Goal: Manage account settings

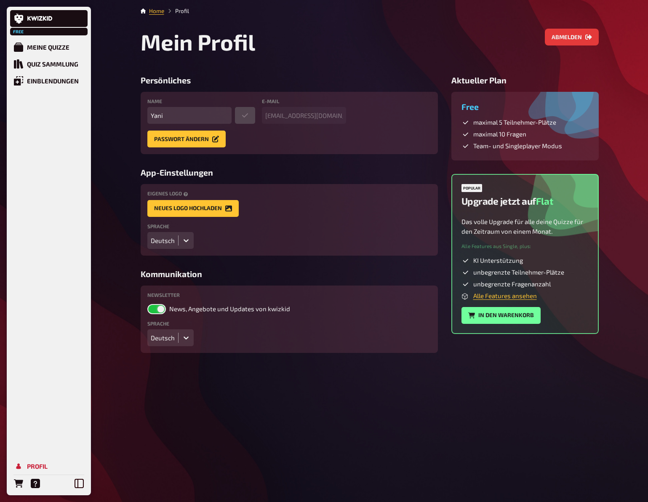
click at [152, 311] on label at bounding box center [156, 309] width 19 height 10
click at [147, 304] on input "News, Angebote und Updates von kwizkid" at bounding box center [147, 304] width 0 height 0
checkbox input "false"
click at [288, 388] on div "Home Profil Mein Profil Abmelden Persönliches Name Yani E-Mail [EMAIL_ADDRESS][…" at bounding box center [369, 251] width 471 height 502
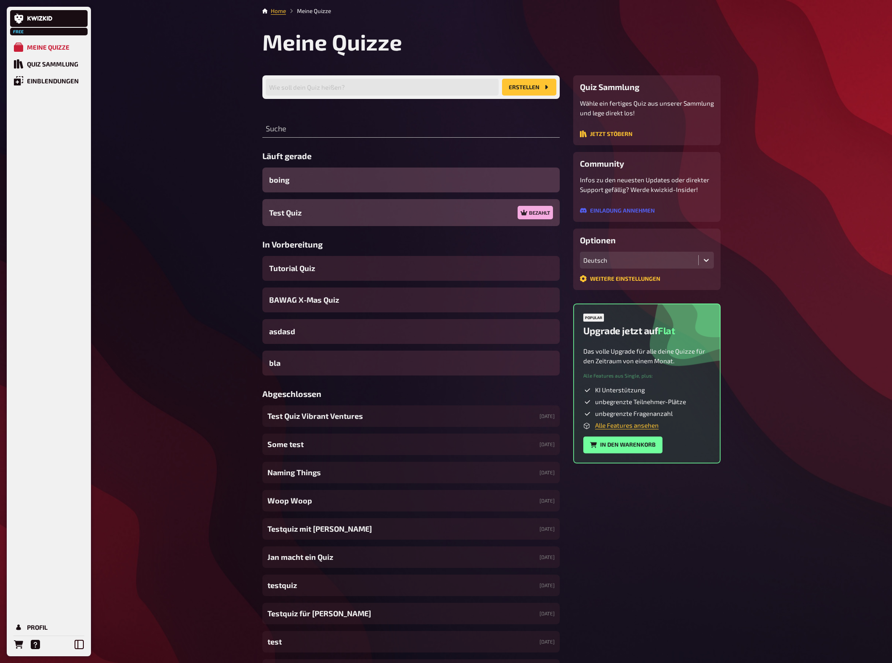
scroll to position [49, 0]
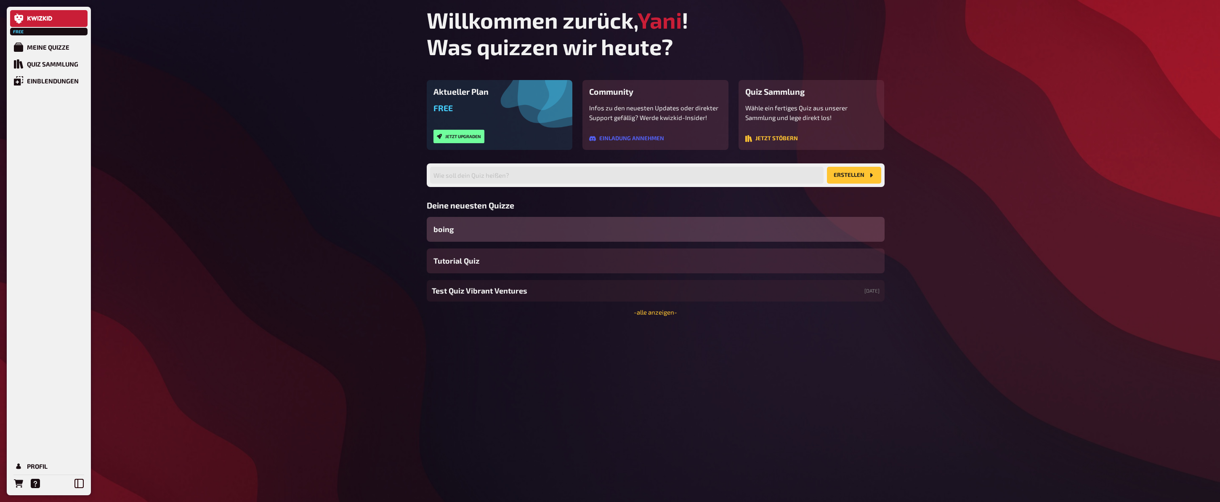
click at [54, 91] on div "Meine Quizze Quiz Sammlung Einblendungen Profil" at bounding box center [48, 265] width 77 height 453
click at [56, 83] on div "Einblendungen" at bounding box center [53, 81] width 52 height 8
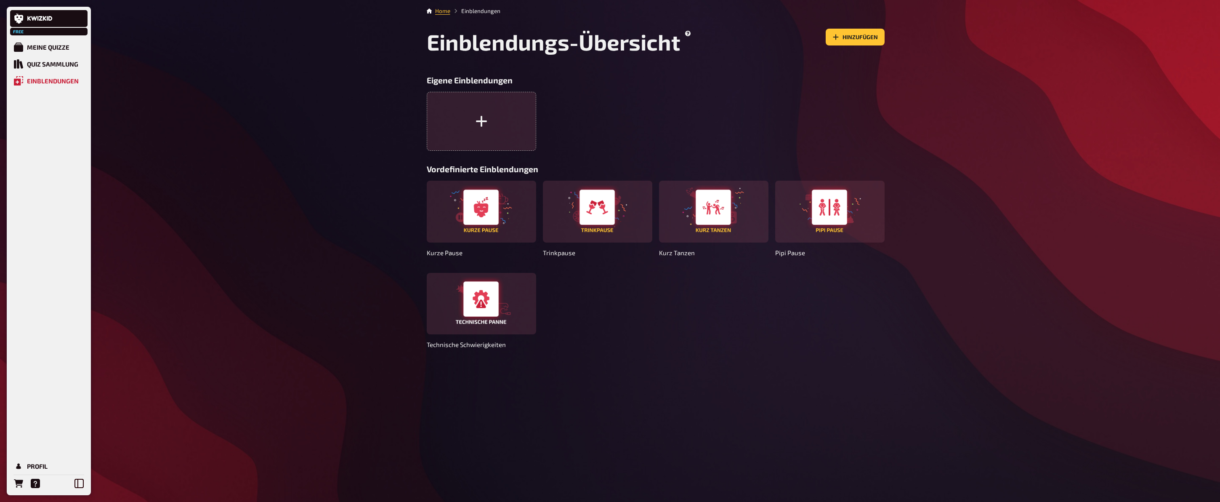
click at [293, 146] on div "Free Meine Quizze Quiz Sammlung Einblendungen Profil Home Einblendungen Einblen…" at bounding box center [610, 251] width 1220 height 502
click at [690, 77] on h3 "Eigene Einblendungen" at bounding box center [656, 80] width 458 height 10
